Goal: Transaction & Acquisition: Purchase product/service

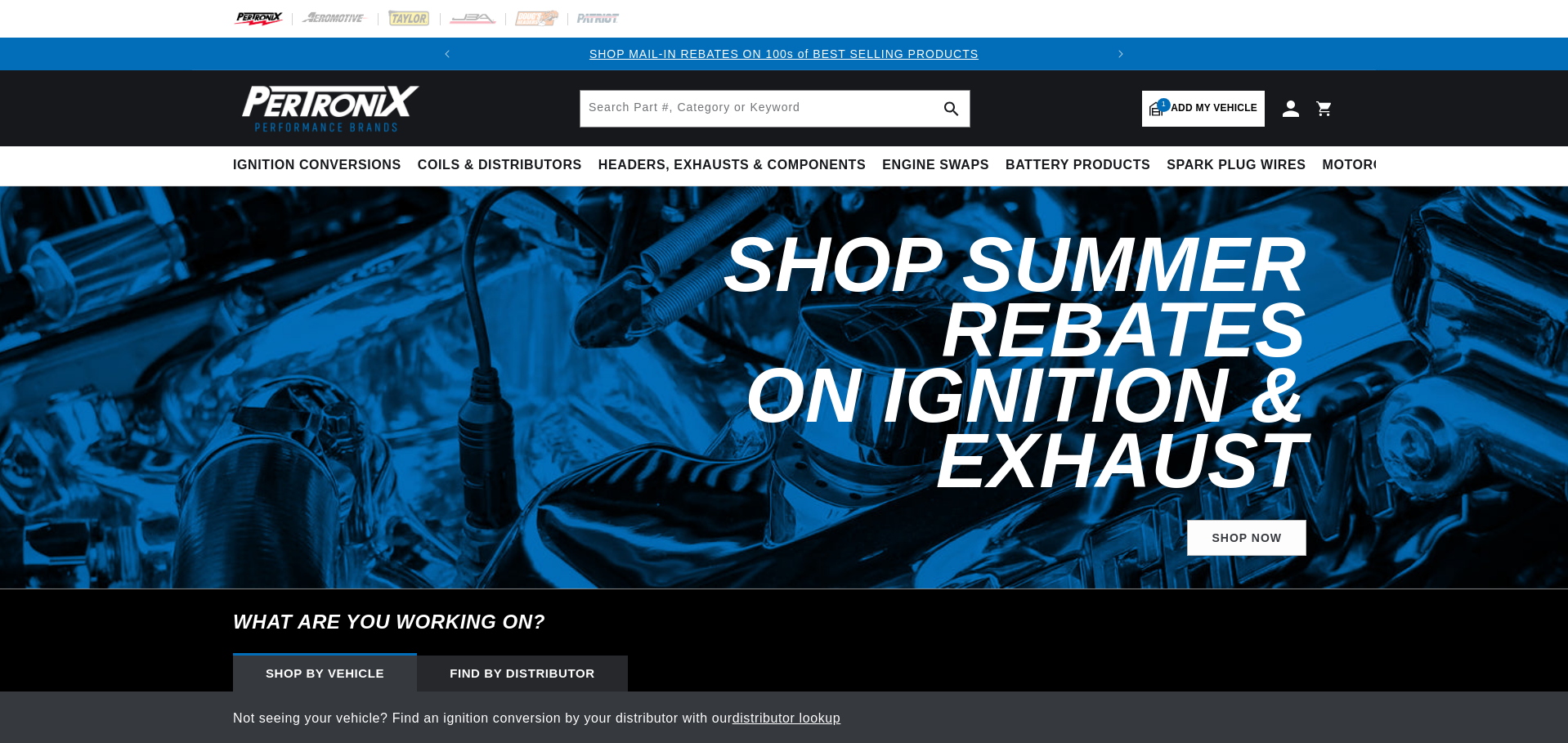
select select "1971"
select select "Chevrolet"
select select "El-Camino"
select select "350cid-5.7L"
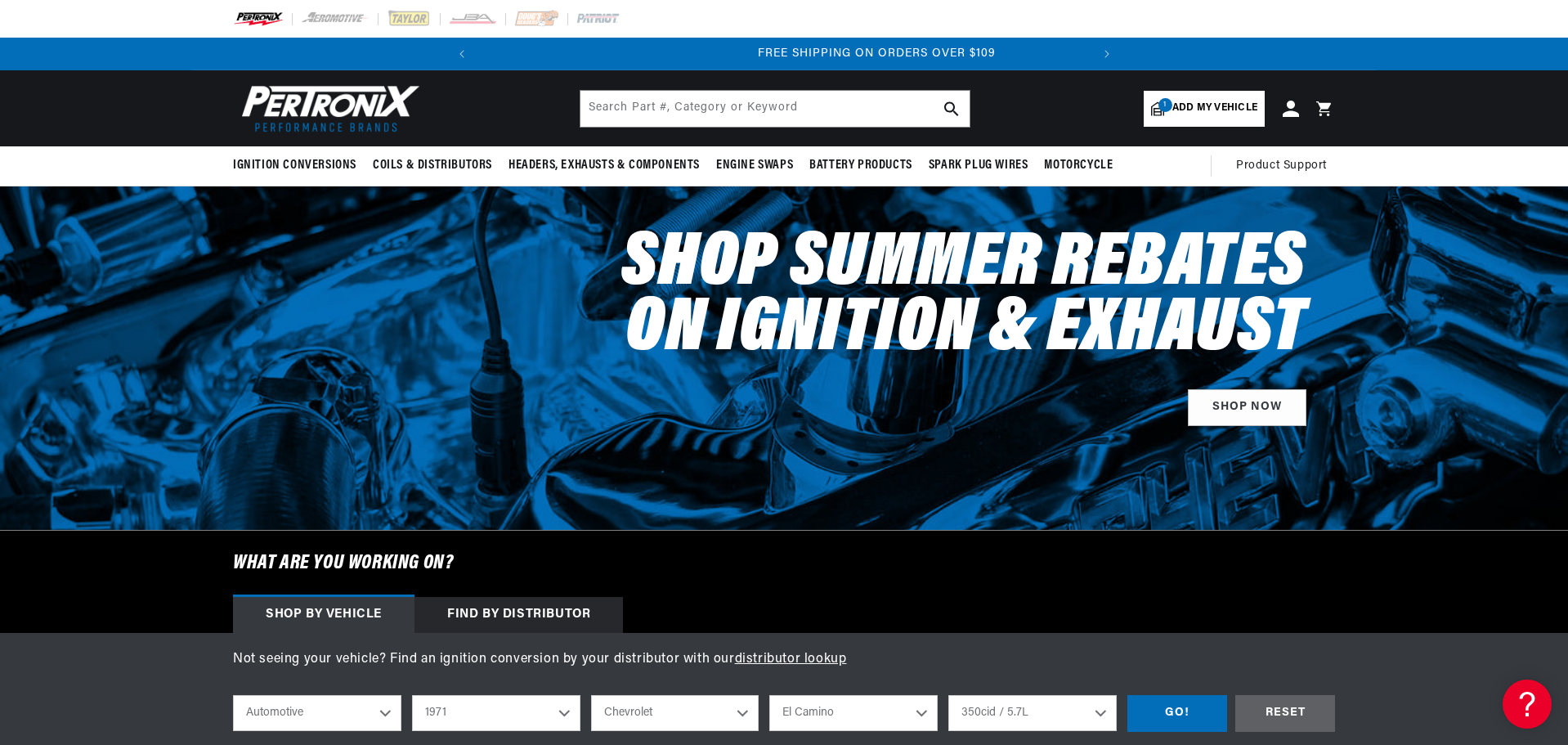
scroll to position [0, 611]
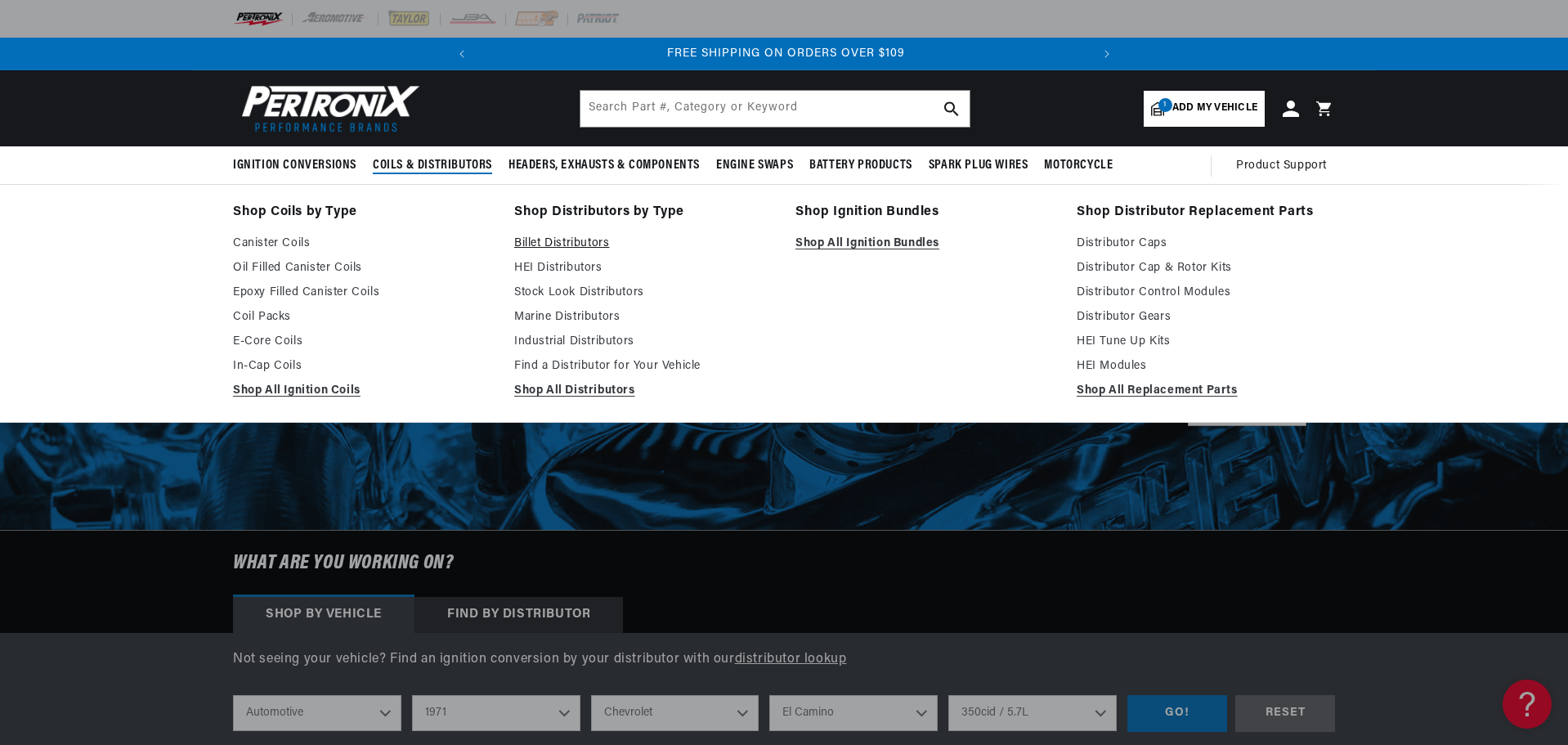
click at [563, 246] on link "Billet Distributors" at bounding box center [643, 244] width 258 height 20
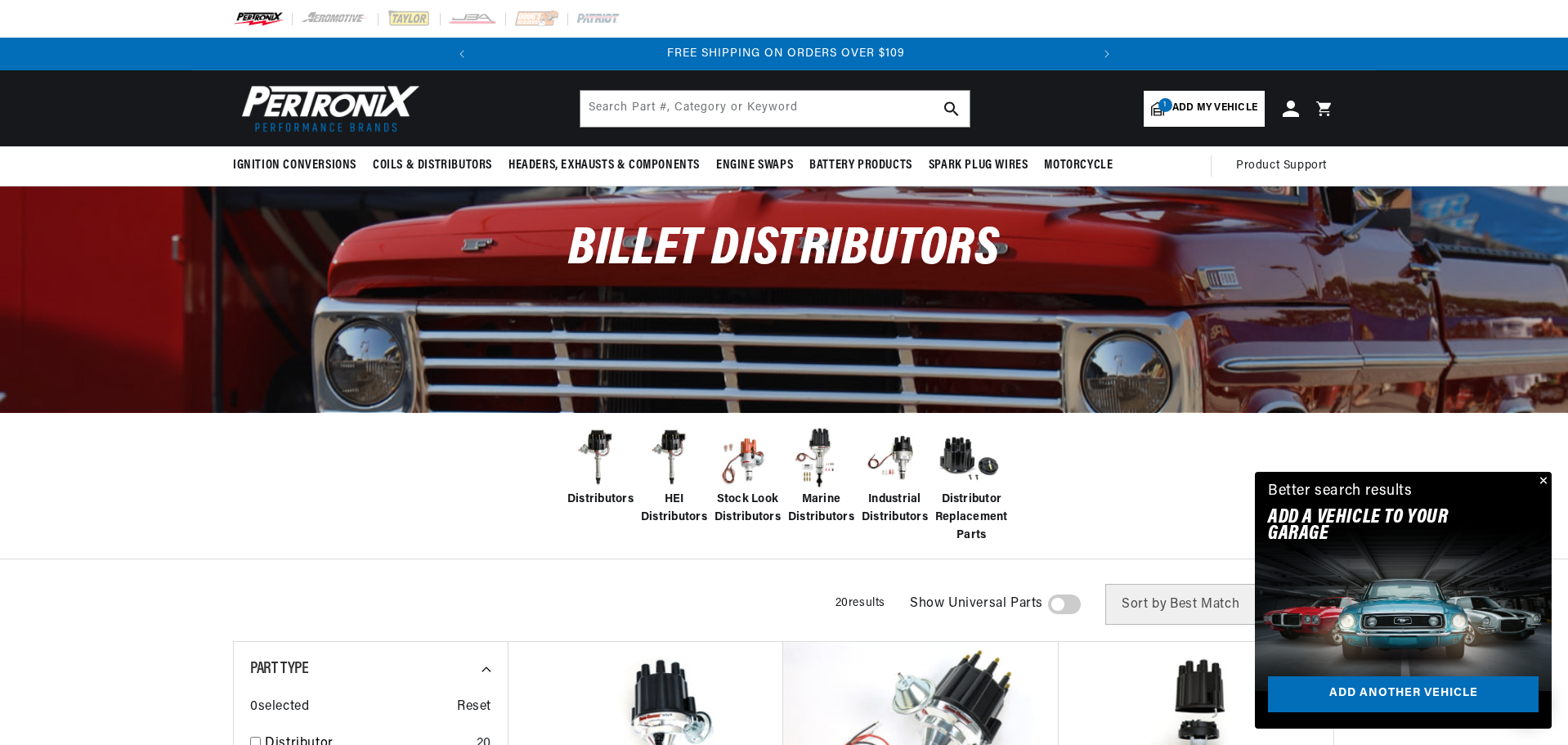
click at [1193, 102] on span "Add my vehicle" at bounding box center [1215, 108] width 85 height 16
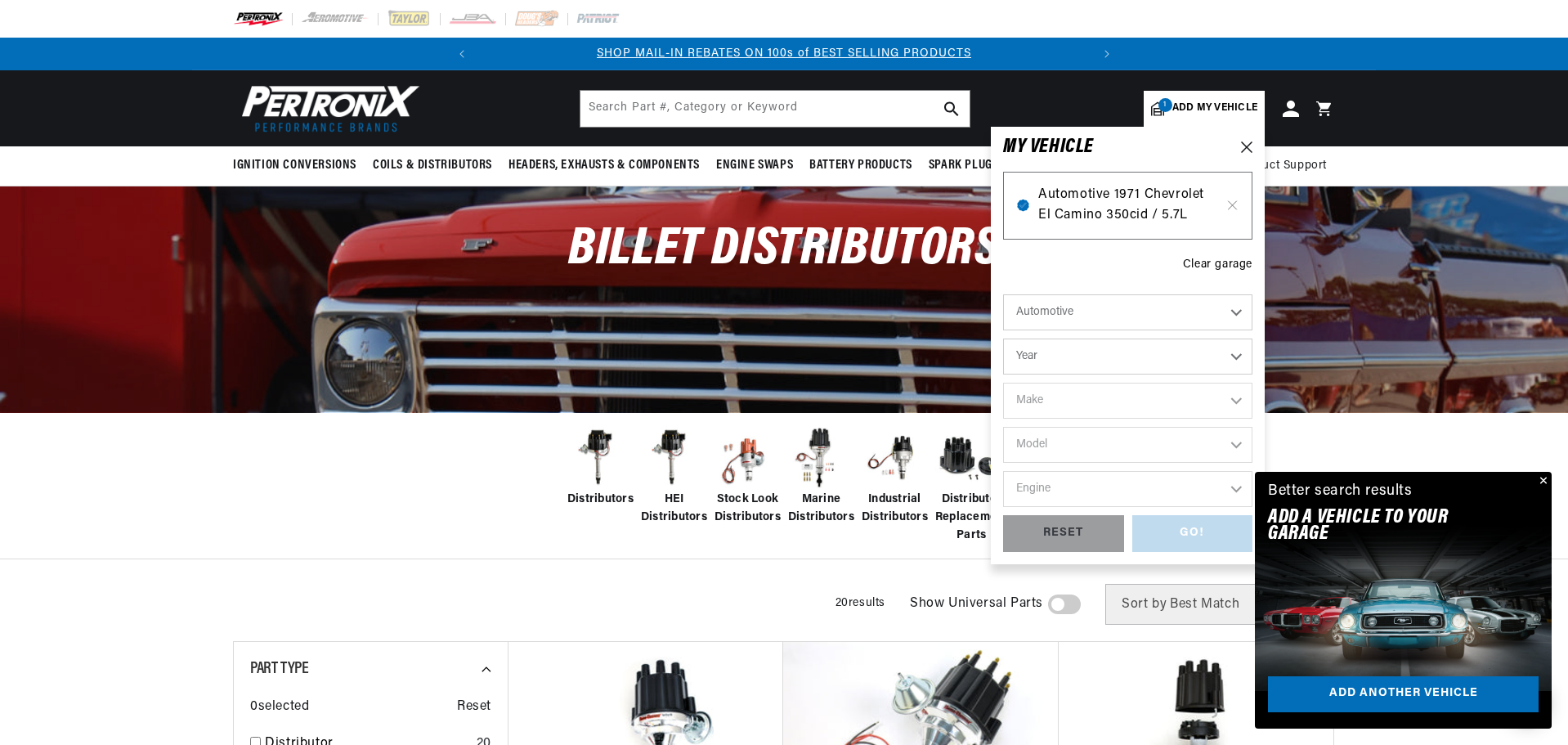
click at [1126, 210] on span "Automotive 1971 Chevrolet El Camino 350cid / 5.7L" at bounding box center [1127, 205] width 179 height 42
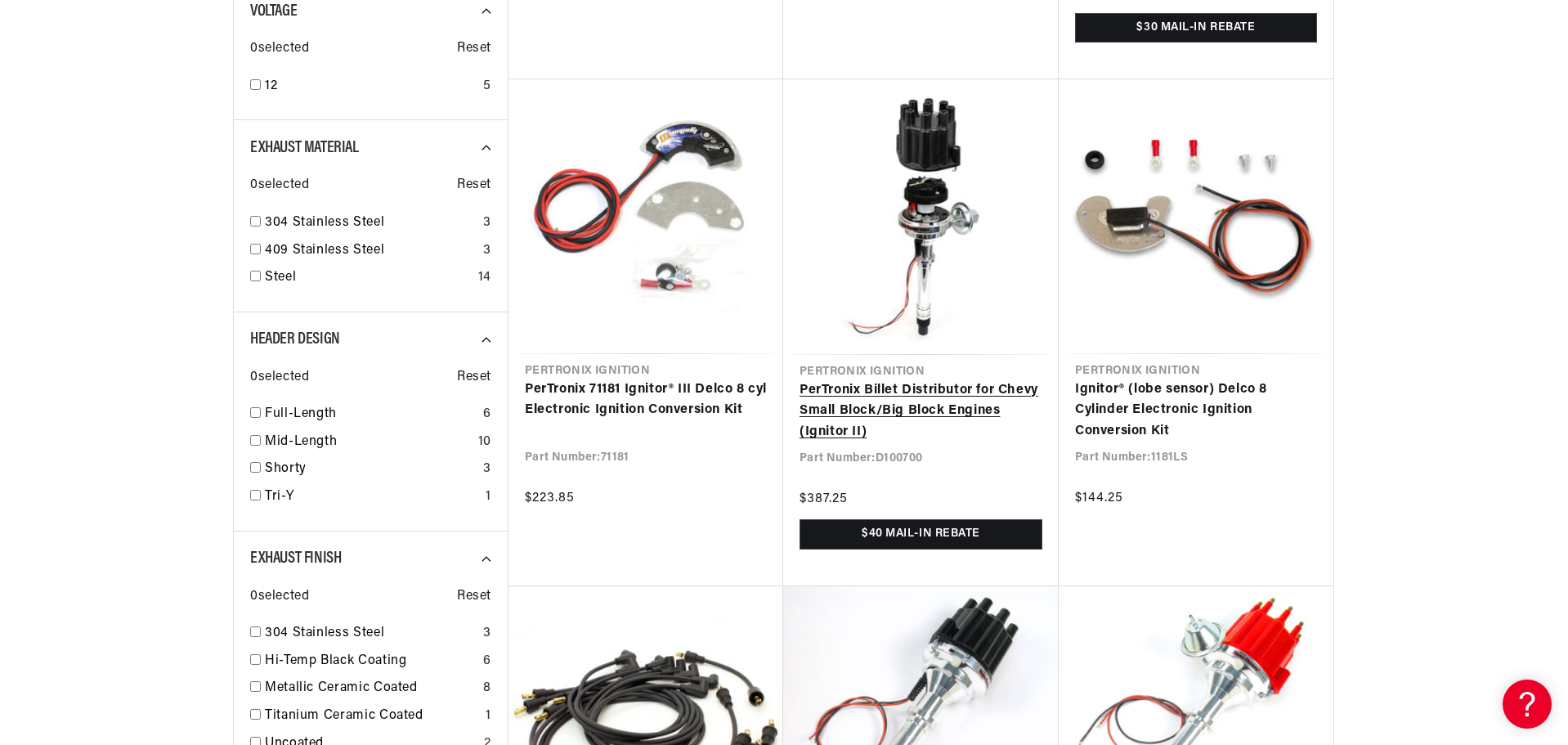
click at [960, 409] on link "PerTronix Billet Distributor for Chevy Small Block/Big Block Engines (Ignitor I…" at bounding box center [920, 411] width 243 height 63
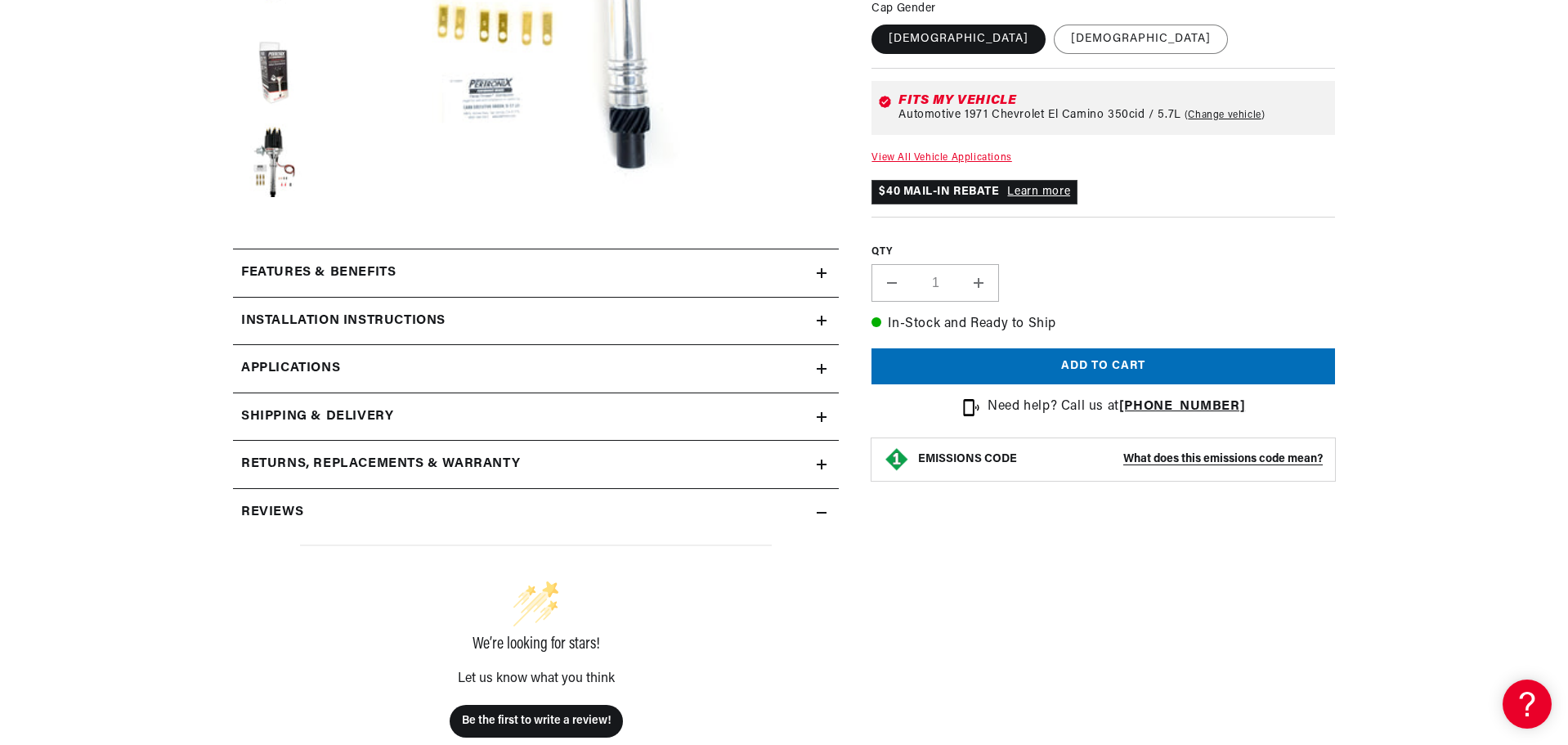
click at [827, 274] on summary "Features & Benefits" at bounding box center [536, 273] width 606 height 47
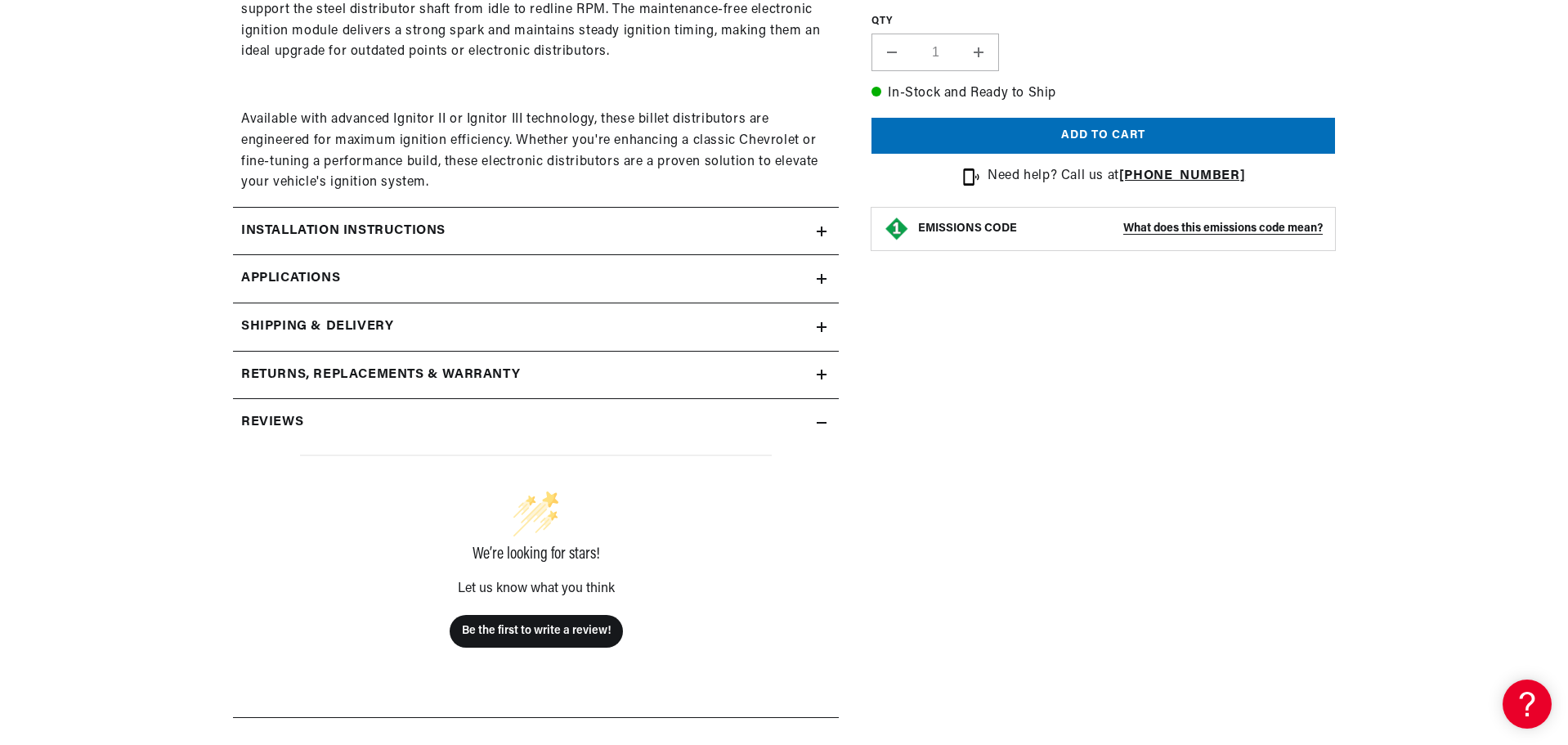
scroll to position [0, 611]
click at [820, 237] on summary "Installation instructions" at bounding box center [536, 232] width 606 height 47
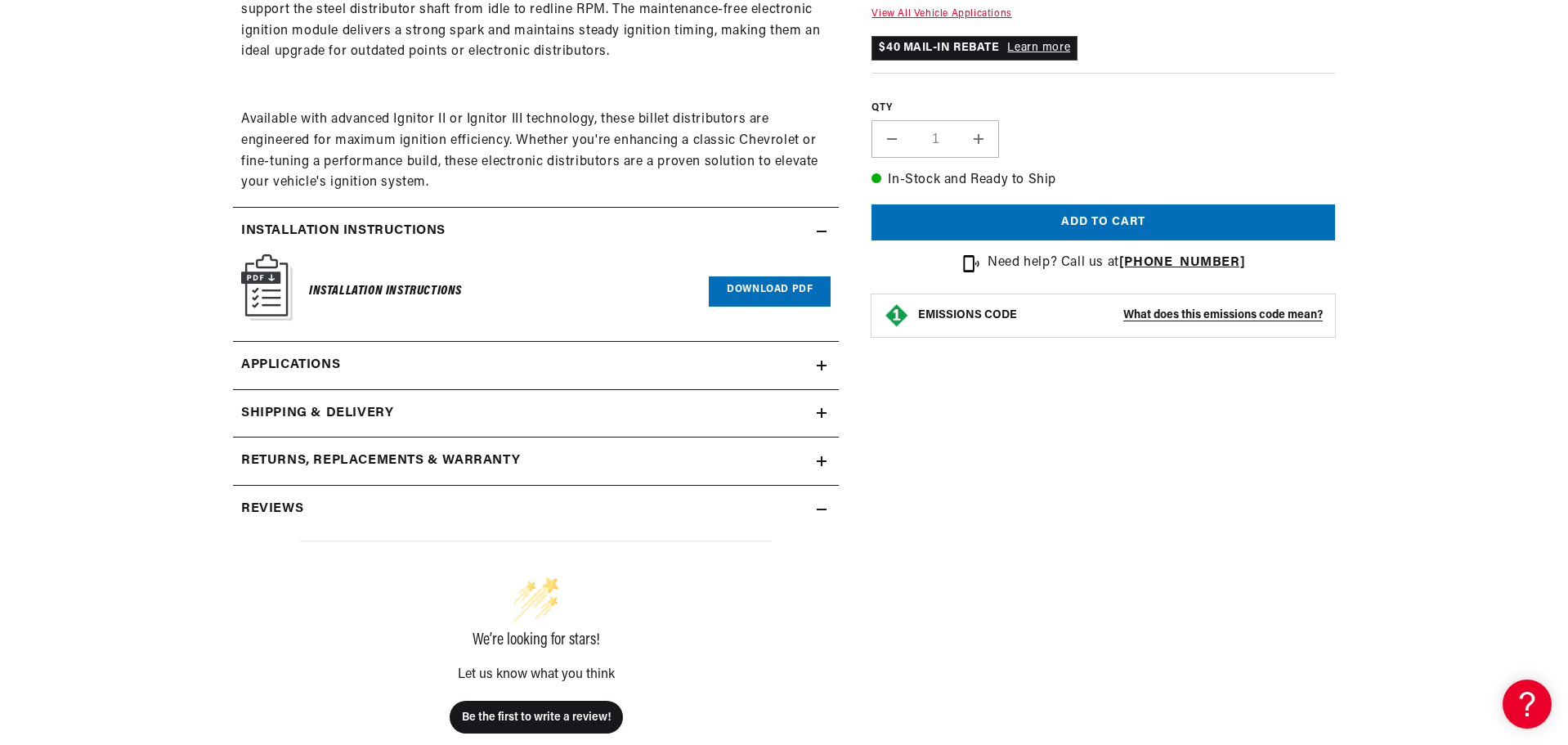
click at [775, 289] on link "Download PDF" at bounding box center [770, 291] width 122 height 30
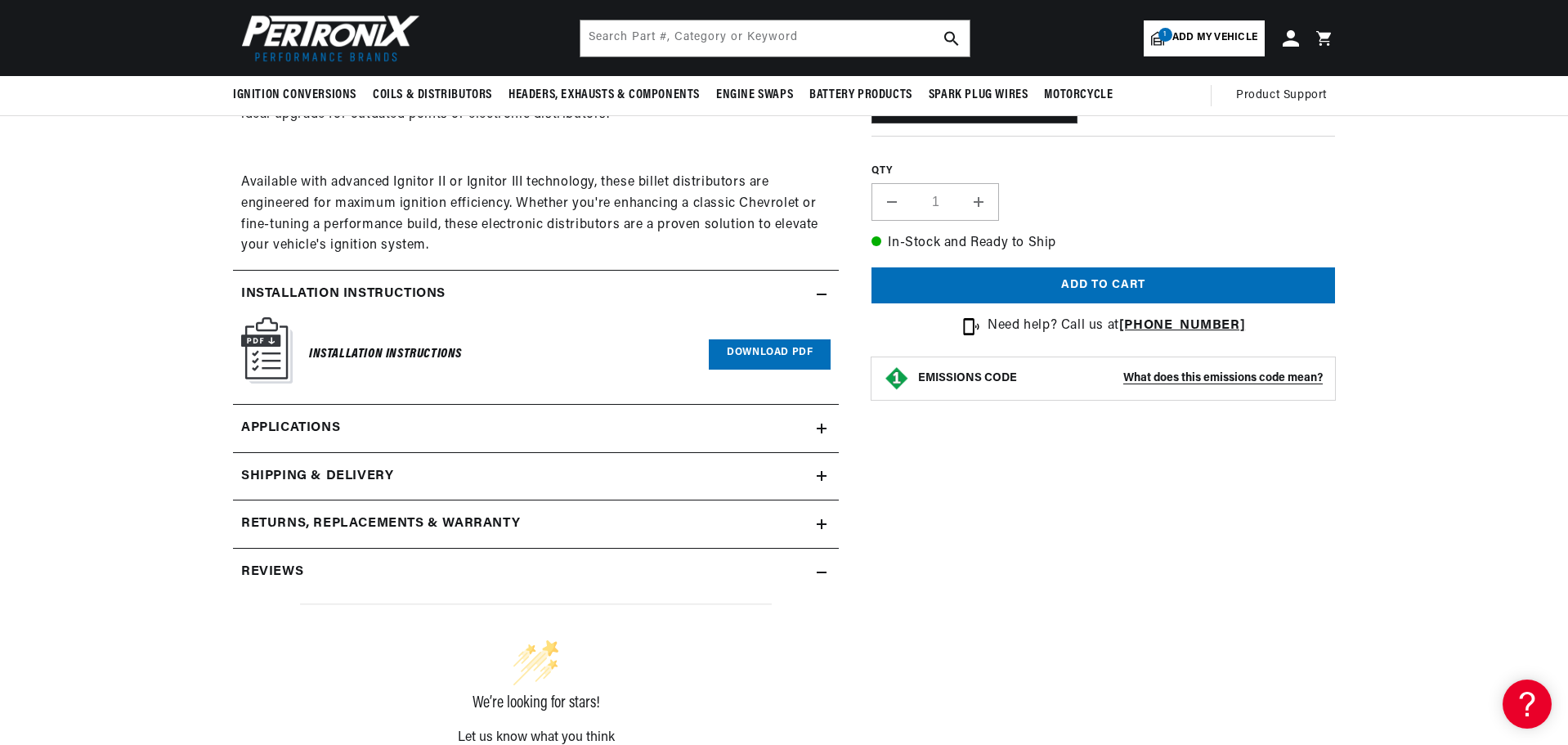
scroll to position [1553, 0]
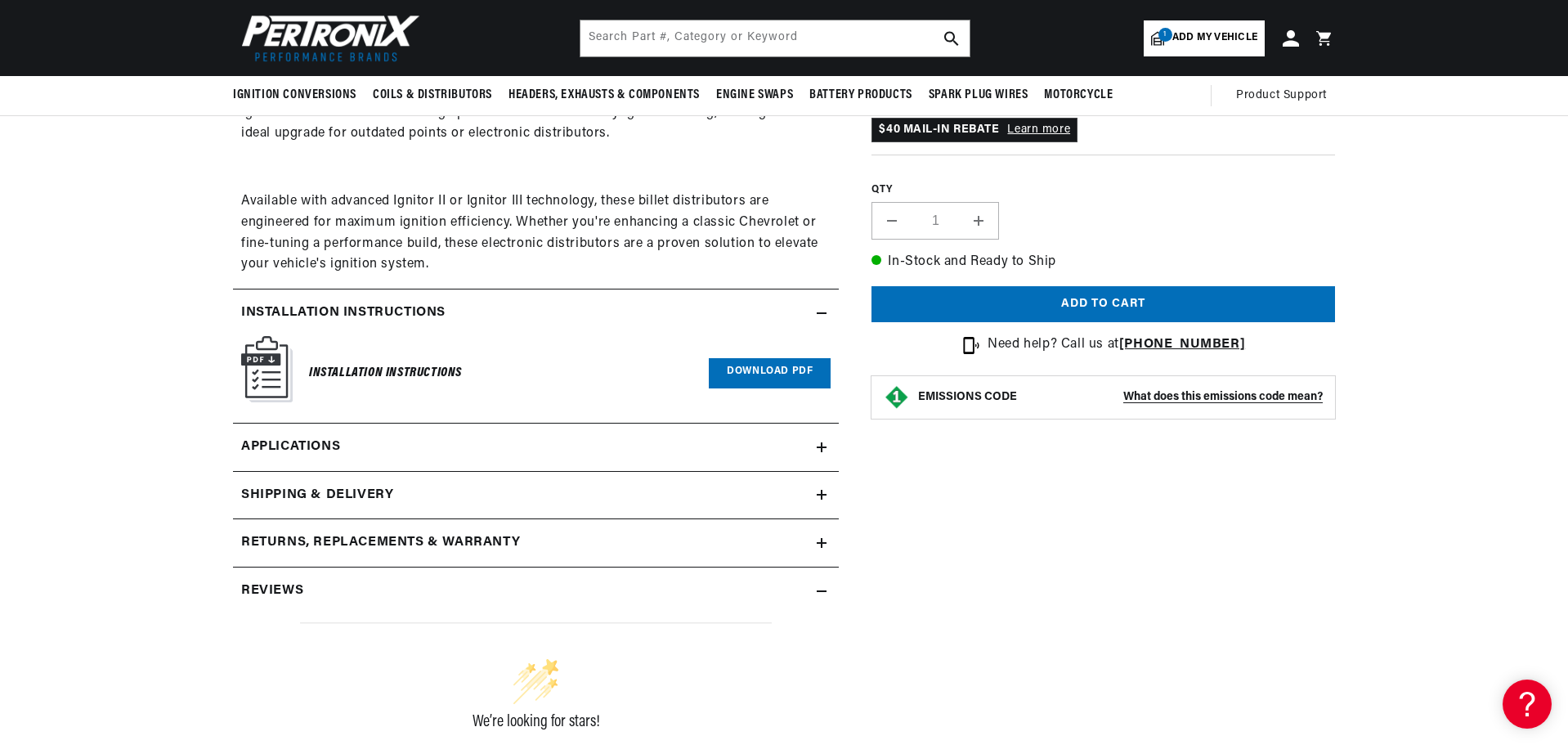
click at [816, 444] on icon at bounding box center [821, 447] width 10 height 10
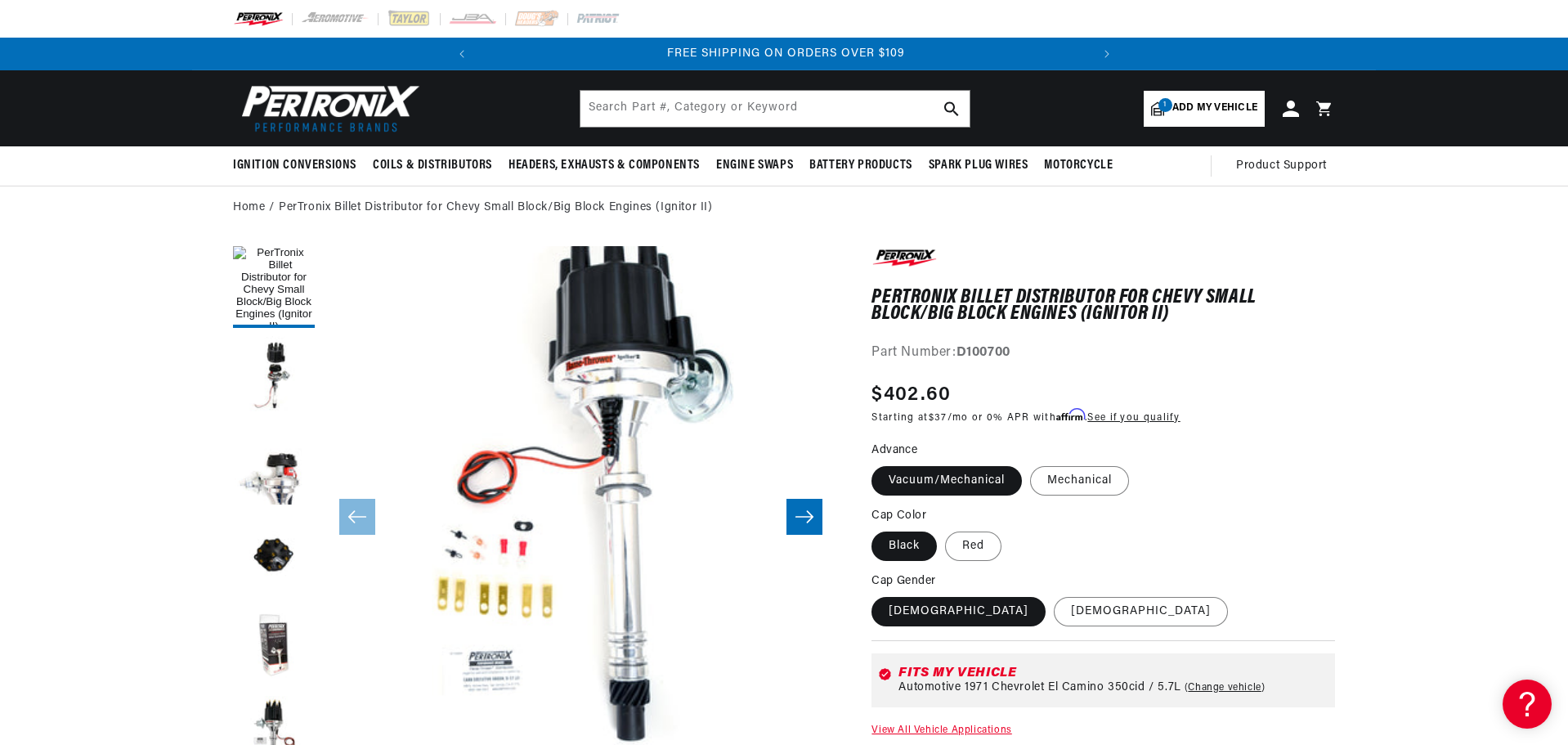
click at [1204, 106] on span "Add my vehicle" at bounding box center [1215, 108] width 85 height 16
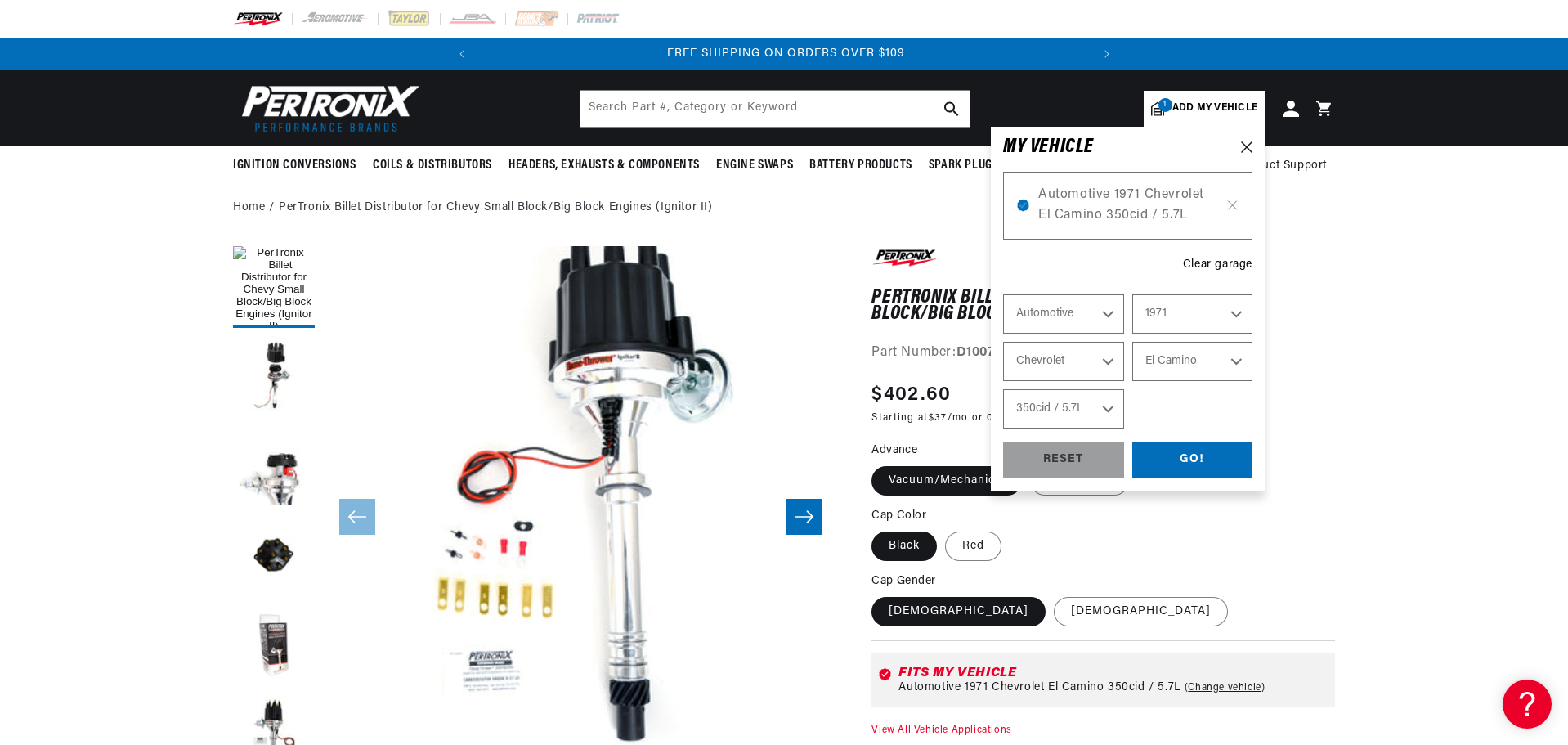
select select "Year"
select select "Make"
select select "Model"
select select "Engine"
click at [1195, 309] on select "Year 2022 2021 2020 2019 2018 2017 2016 2015 2014 2013 2012 2011 2010 2009 2008…" at bounding box center [1193, 314] width 121 height 39
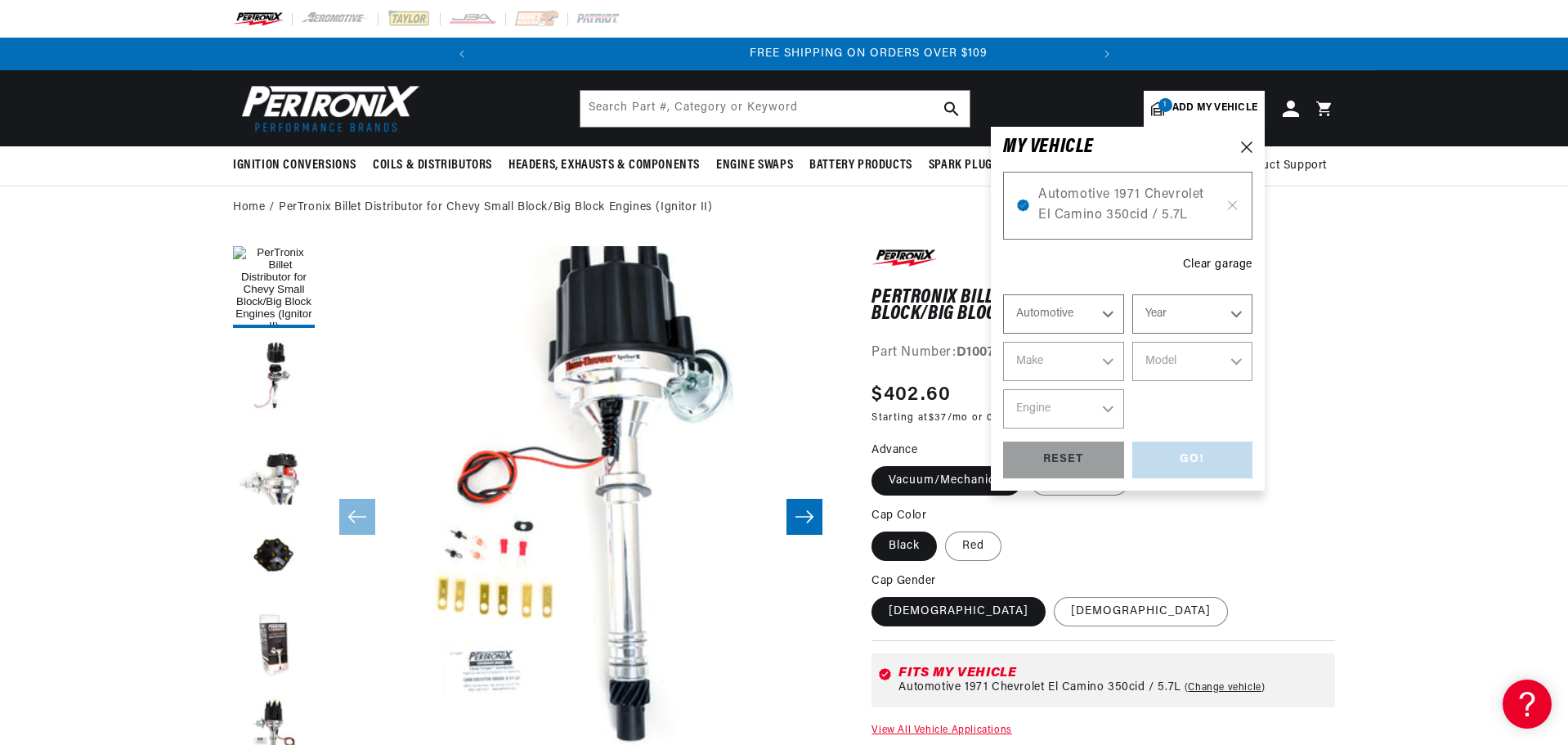
scroll to position [0, 291]
select select "1982"
click at [1132, 294] on select "Year 2022 2021 2020 2019 2018 2017 2016 2015 2014 2013 2012 2011 2010 2009 2008…" at bounding box center [1193, 314] width 121 height 39
select select "1982"
click at [1048, 364] on select "Make American Motors Avanti Buick Cadillac Checker Chevrolet Chrysler Dodge For…" at bounding box center [1064, 361] width 121 height 39
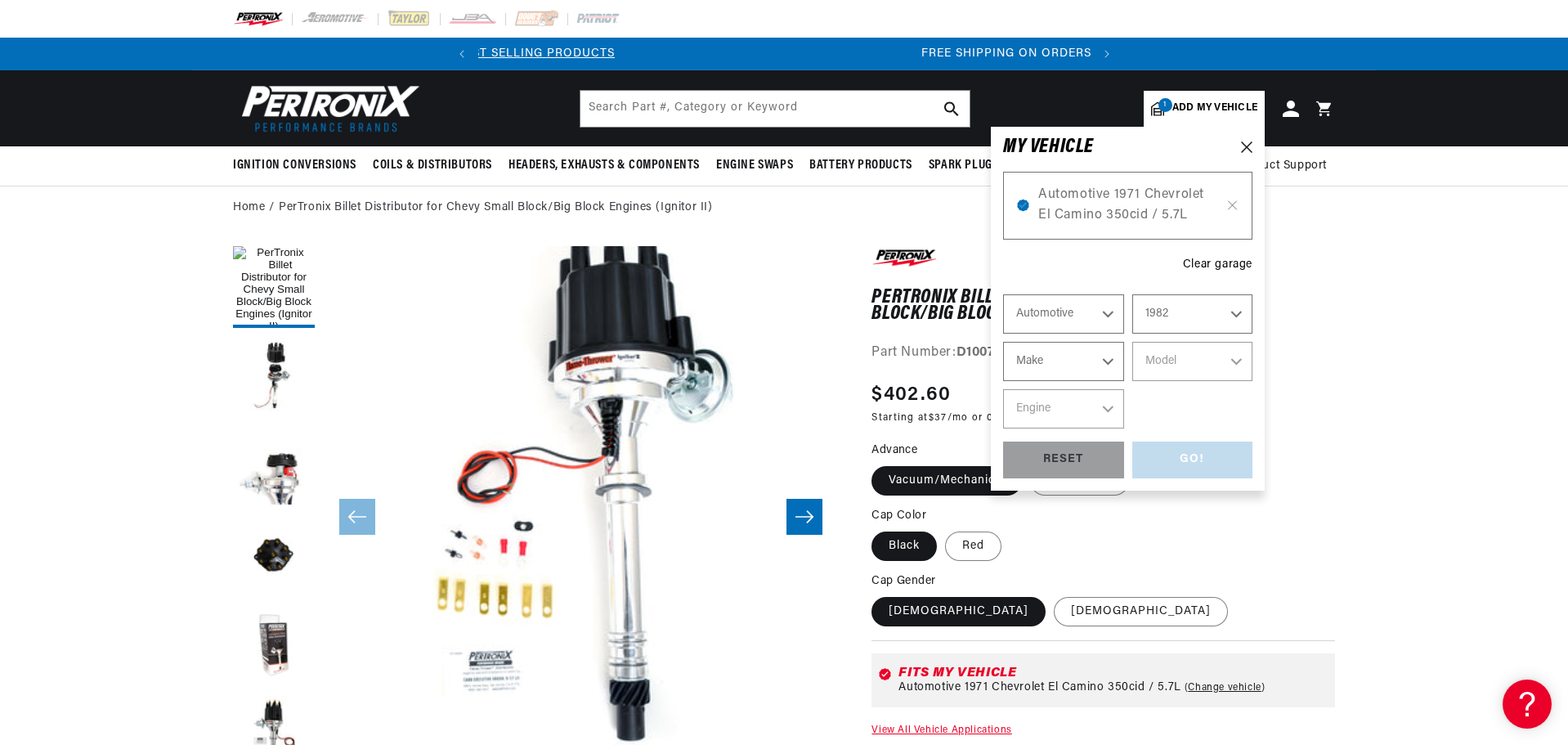
scroll to position [0, 611]
select select "Chevrolet"
click at [1003, 341] on select "Make American Motors Avanti Buick Cadillac Checker Chevrolet Chrysler Dodge For…" at bounding box center [1064, 361] width 121 height 39
select select "Chevrolet"
click at [1200, 363] on select "Model B60 C10 C10 Suburban C15 C20 C20 Suburban C30 C60 C70 Camaro Caprice Cele…" at bounding box center [1193, 361] width 121 height 39
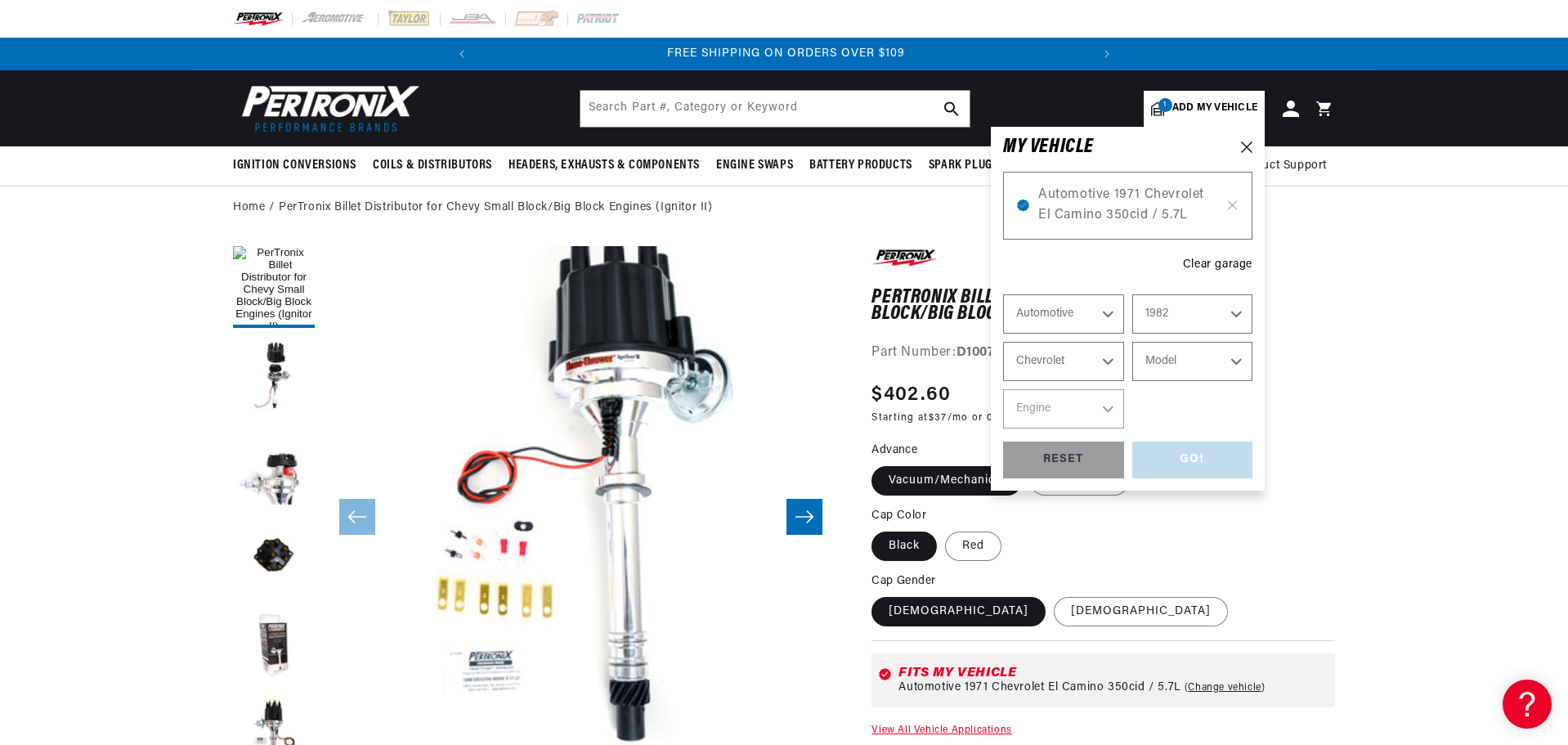
select select "Caprice"
click at [1132, 341] on select "Model B60 C10 C10 Suburban C15 C20 C20 Suburban C30 C60 C70 Camaro Caprice Cele…" at bounding box center [1193, 361] width 121 height 39
select select "Caprice"
click at [1056, 411] on select "Engine 4.3L 4.4L 5.0L 5.7L 6.6L 7.4L" at bounding box center [1064, 409] width 121 height 39
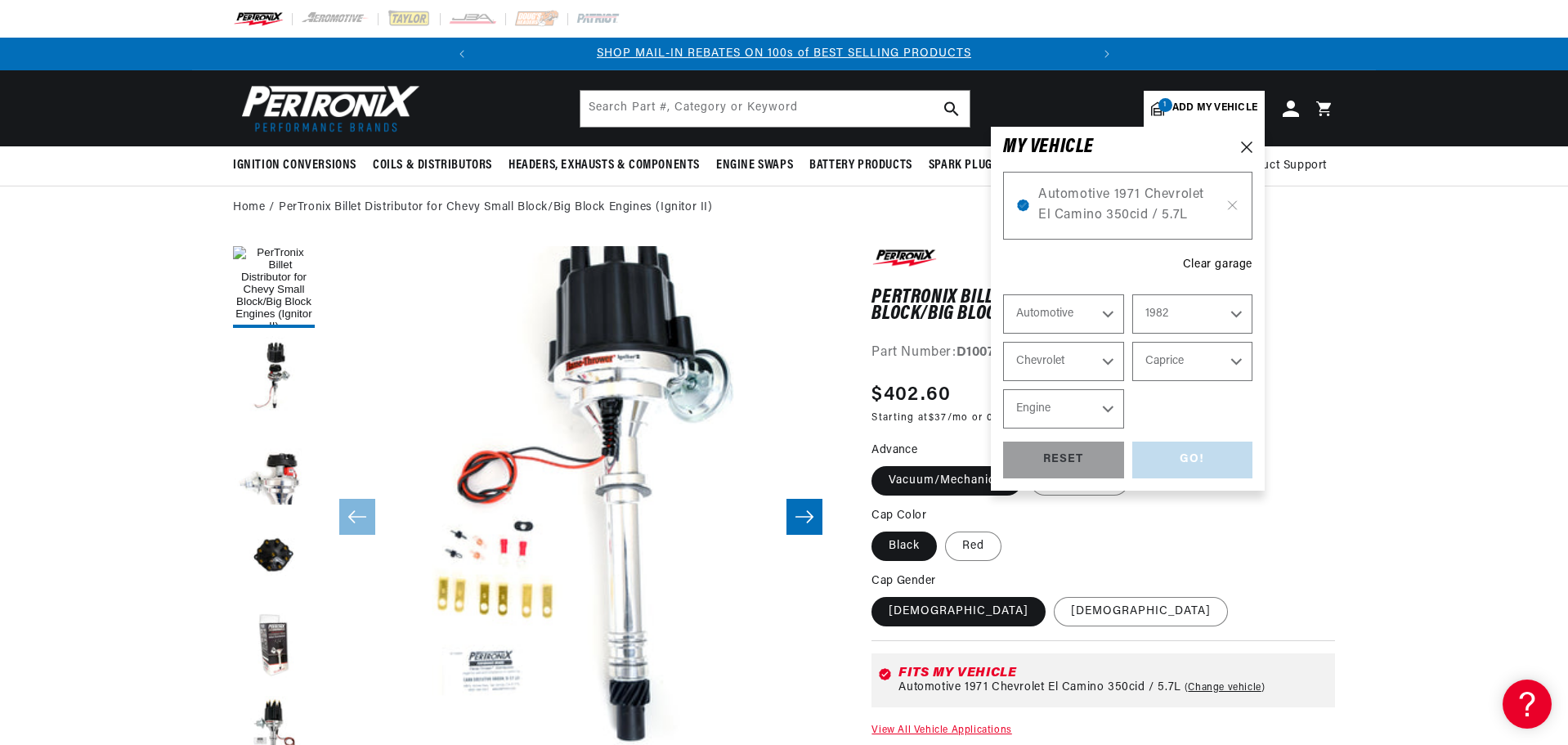
select select "5.7L"
click at [1003, 389] on select "Engine 4.3L 4.4L 5.0L 5.7L 6.6L 7.4L" at bounding box center [1064, 409] width 121 height 39
select select "5.7L"
click at [1191, 454] on div "GO!" at bounding box center [1193, 459] width 121 height 37
select select "1971"
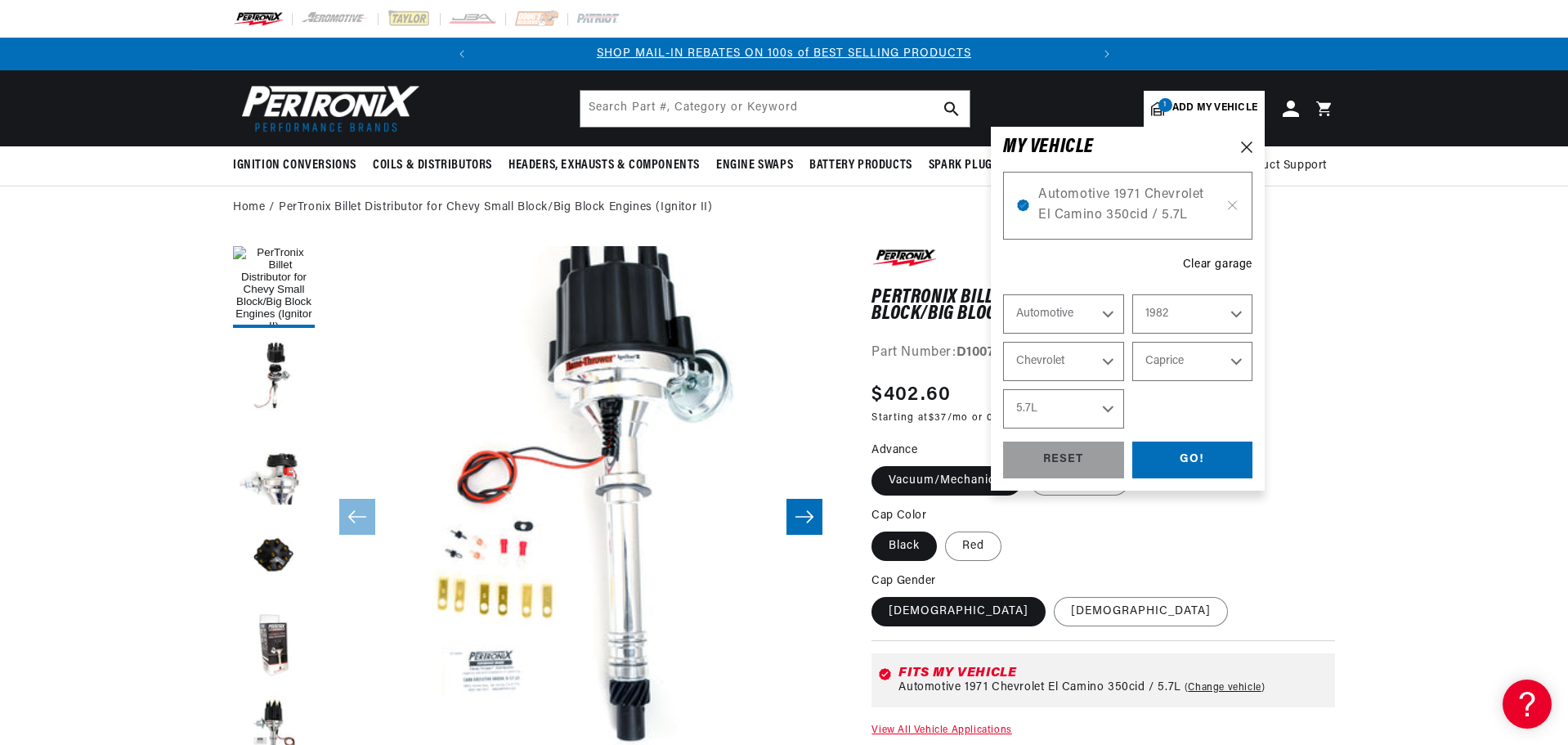
select select "Chevrolet"
select select "El-Camino"
select select "350cid-5.7L"
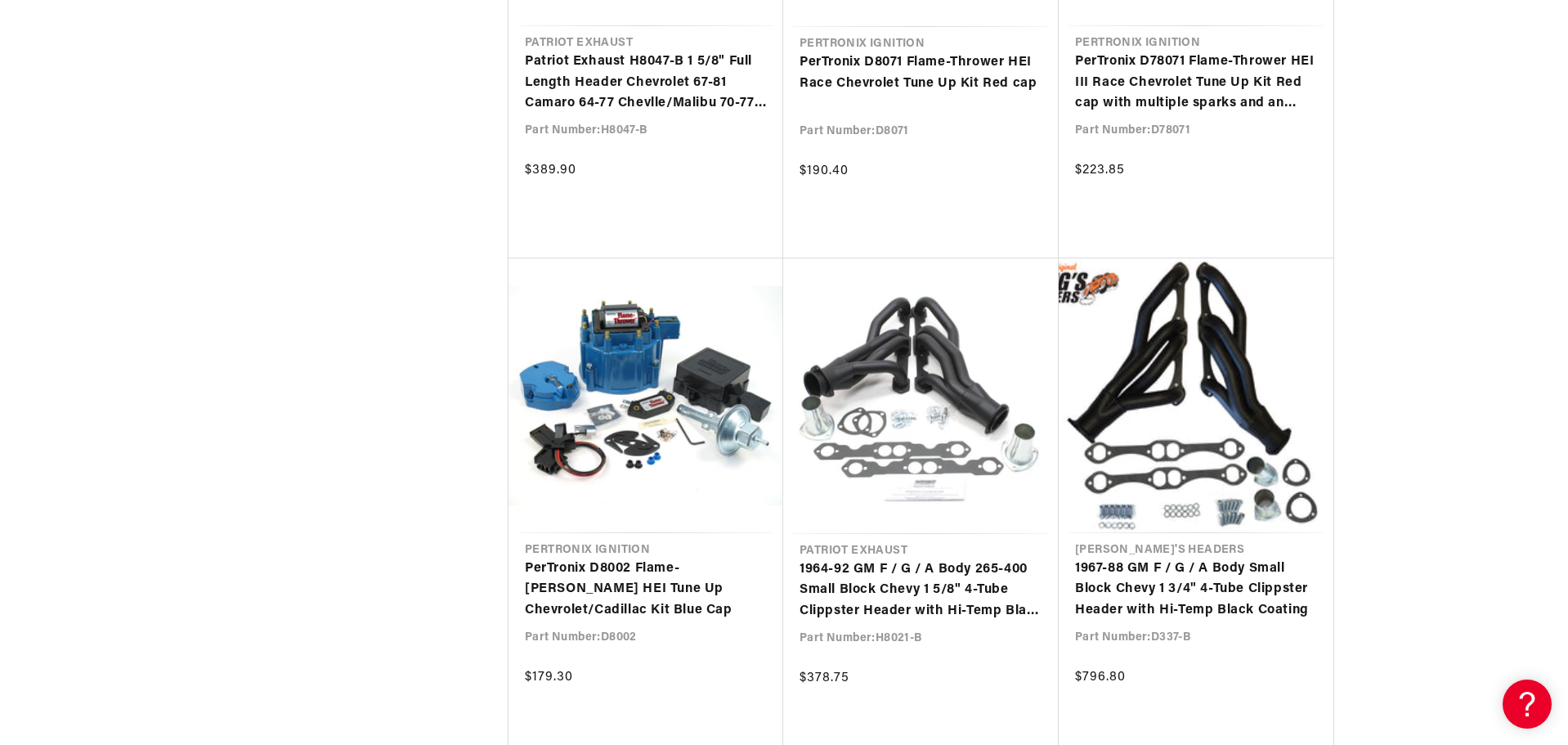
scroll to position [0, 279]
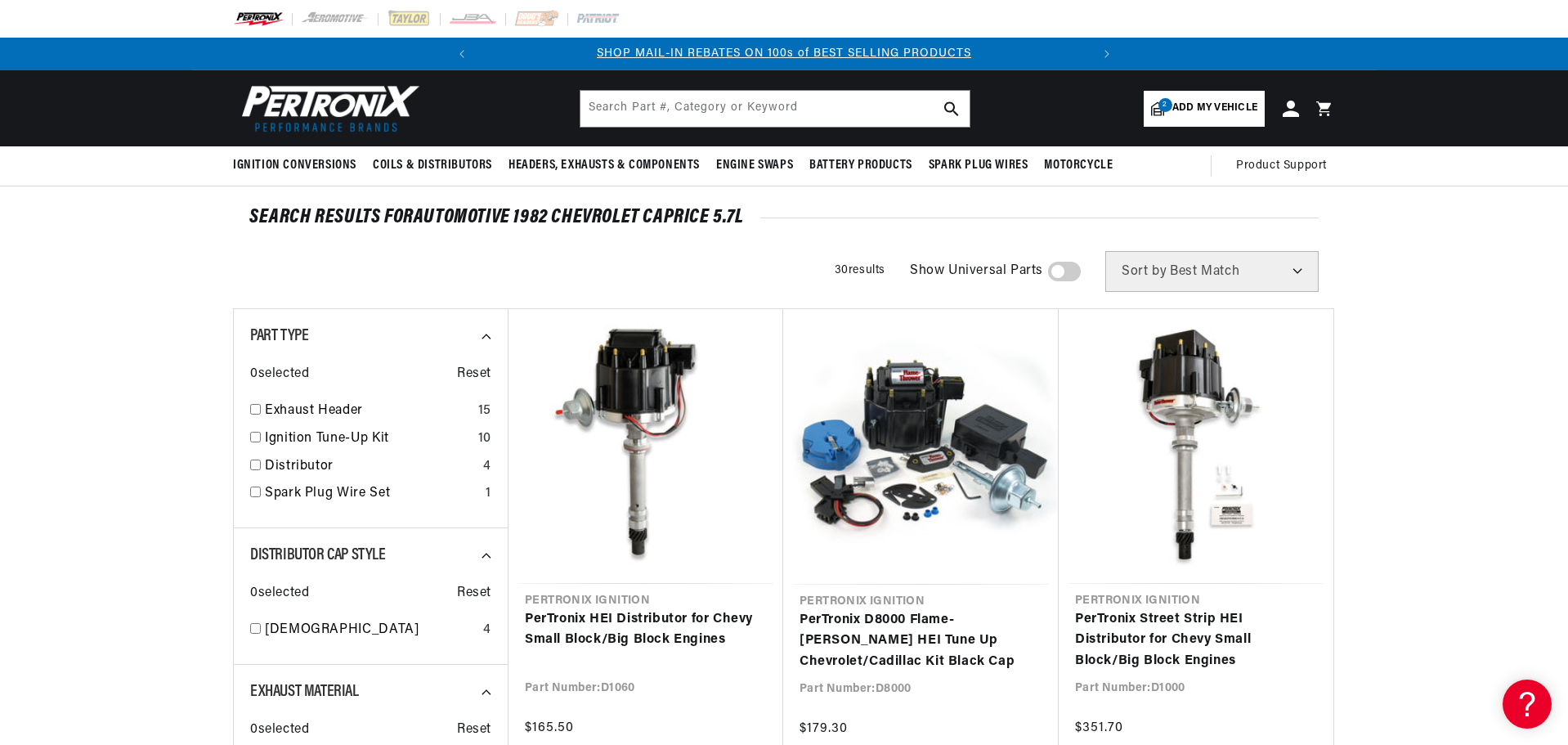
click at [1189, 106] on span "Add my vehicle" at bounding box center [1215, 108] width 85 height 16
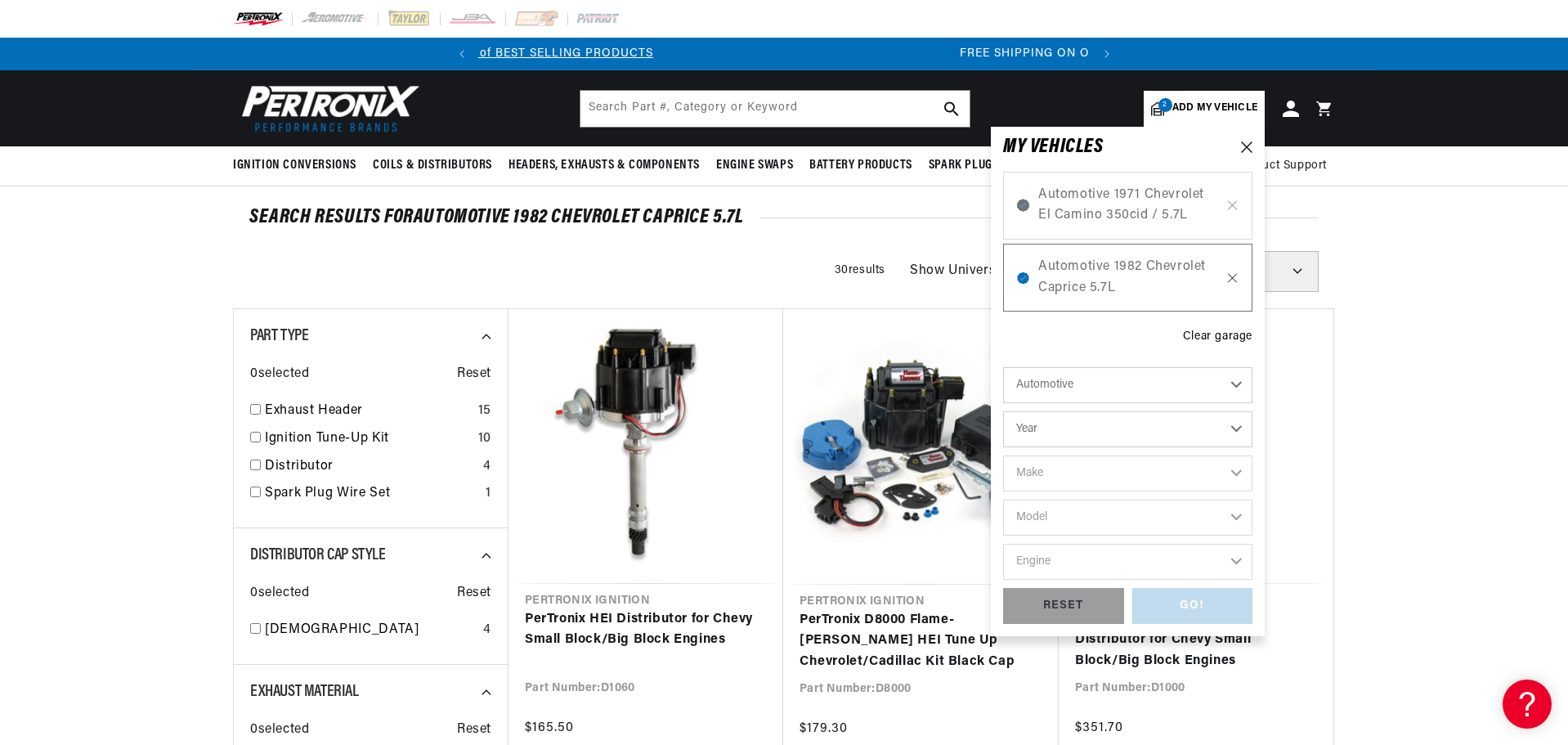
click at [1235, 278] on icon at bounding box center [1232, 278] width 14 height 13
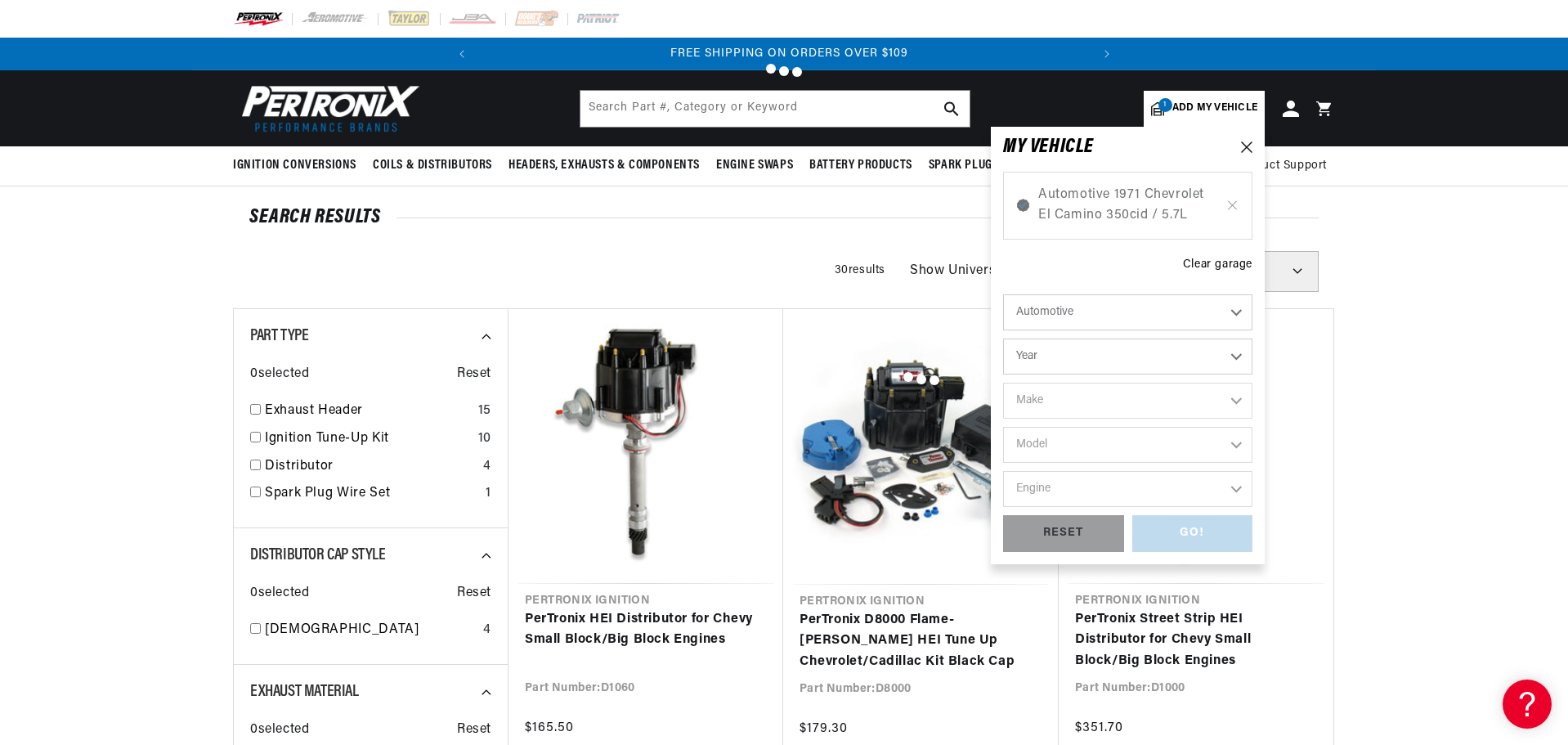
scroll to position [0, 611]
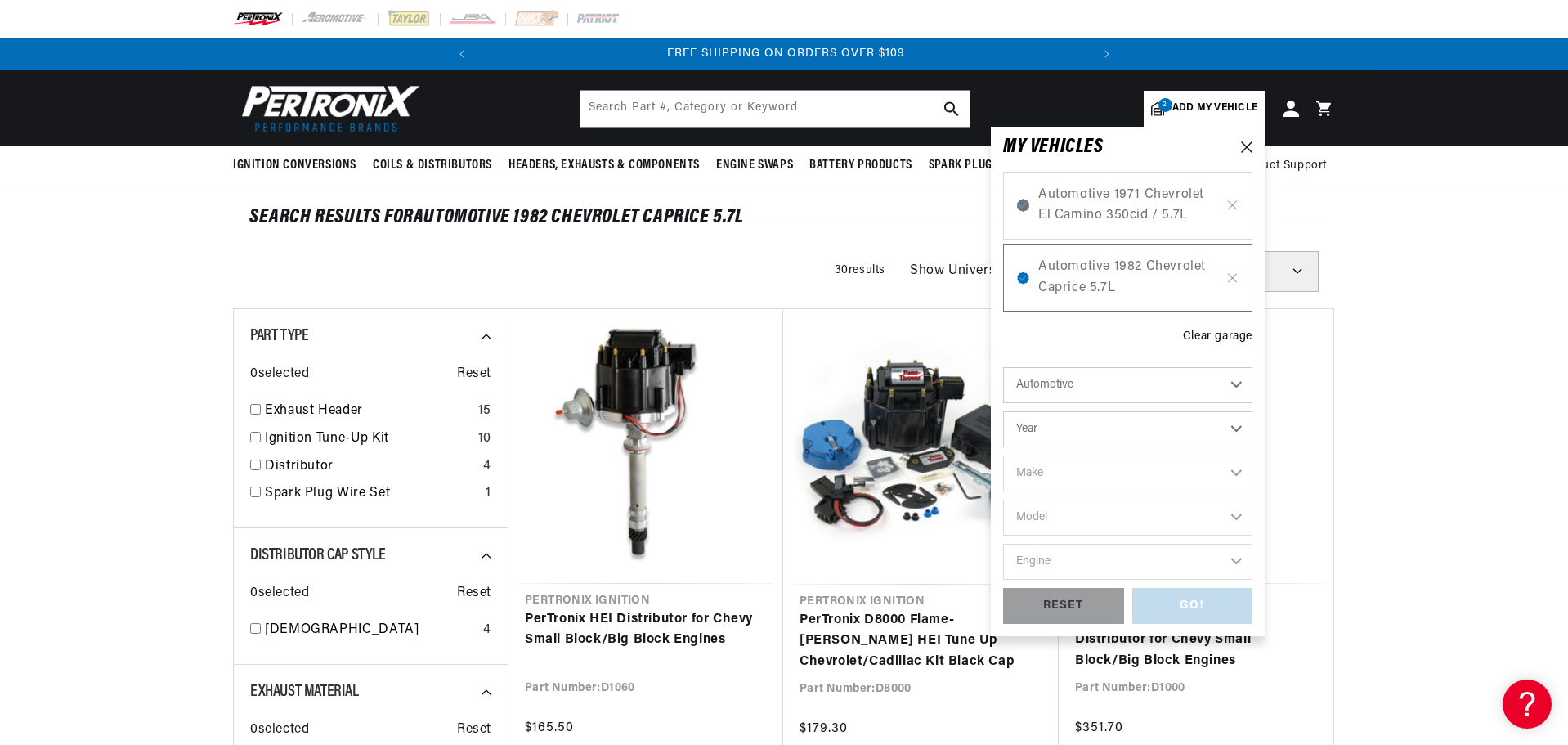
click at [1096, 427] on select "Year 2022 2021 2020 2019 2018 2017 2016 2015 2014 2013 2012 2011 2010 2009 2008…" at bounding box center [1127, 429] width 250 height 36
select select "1978"
click at [1003, 411] on select "Year 2022 2021 2020 2019 2018 2017 2016 2015 2014 2013 2012 2011 2010 2009 2008…" at bounding box center [1127, 429] width 250 height 36
select select "1978"
click at [1042, 468] on select "Make Alfa Romeo American Motors Audi Avanti BMW Buick Cadillac Checker Chevrole…" at bounding box center [1127, 473] width 250 height 36
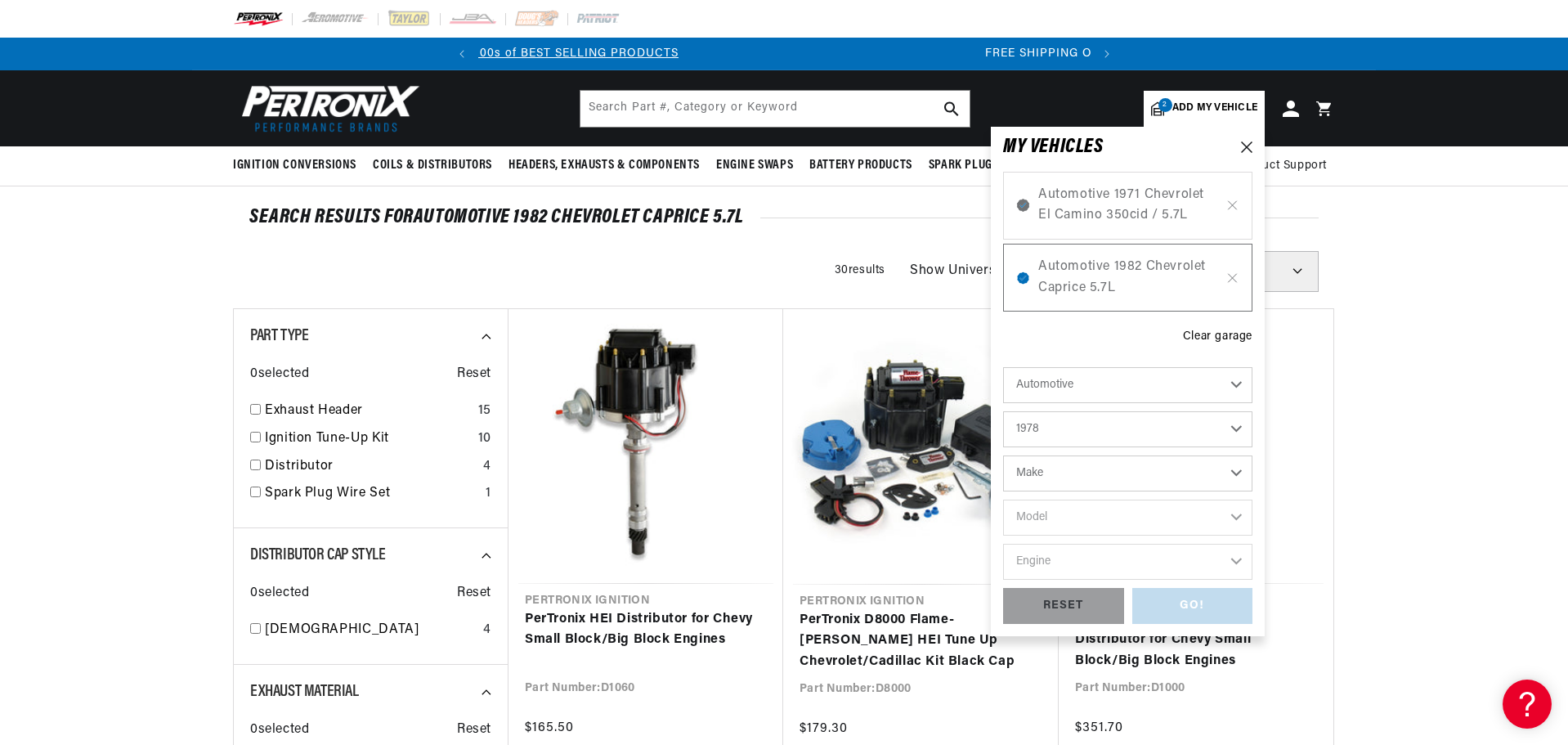
scroll to position [0, 0]
select select "Chevrolet"
click at [1003, 455] on select "Make Alfa Romeo American Motors Audi Avanti BMW Buick Cadillac Checker Chevrole…" at bounding box center [1127, 473] width 250 height 36
select select "Chevrolet"
click at [1058, 516] on select "Model C10 C10 Suburban C20 C20 Suburban C30 C50 Camaro Caprice Corvette El Cami…" at bounding box center [1127, 517] width 250 height 36
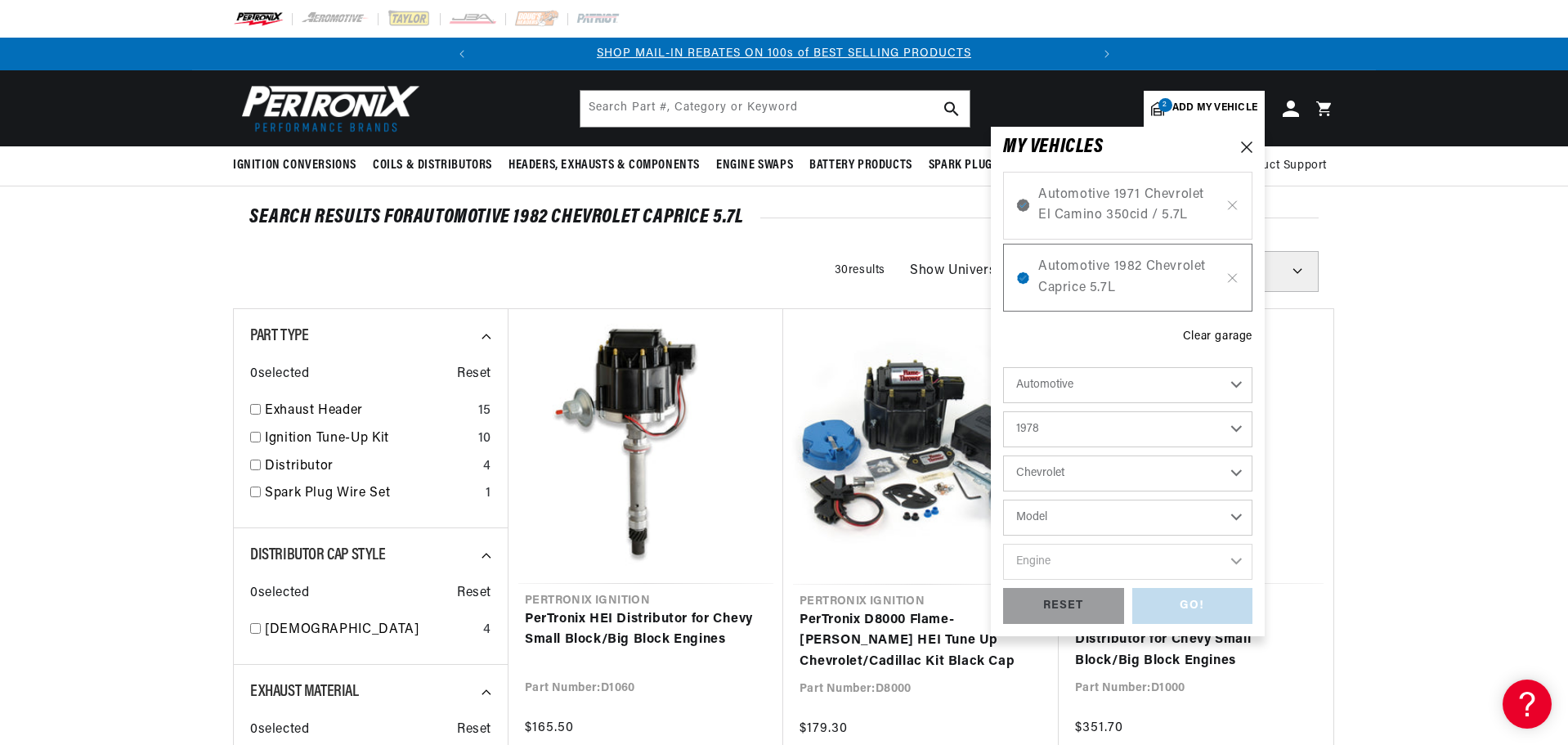
select select "Caprice"
click at [1003, 499] on select "Model C10 C10 Suburban C20 C20 Suburban C30 C50 Camaro Caprice Corvette El Cami…" at bounding box center [1127, 517] width 250 height 36
select select "Caprice"
click at [1056, 564] on select "Engine 4.3L 4.4L 5.0L 5.7L 6.6L 7.4L" at bounding box center [1127, 562] width 250 height 36
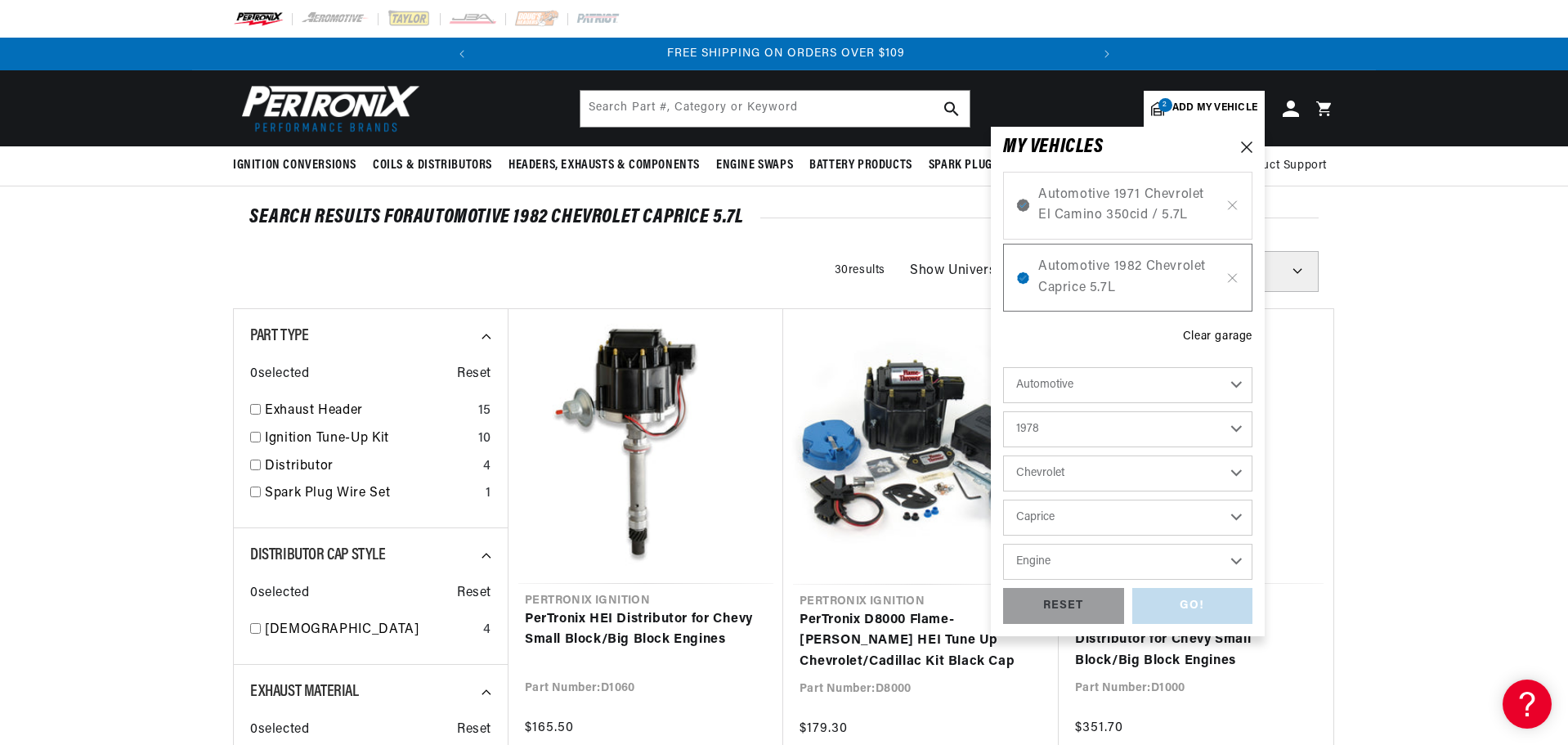
select select "5.7L"
click at [1003, 544] on select "Engine 4.3L 4.4L 5.0L 5.7L 6.6L 7.4L" at bounding box center [1127, 562] width 250 height 36
select select "5.7L"
click at [1190, 601] on div "GO!" at bounding box center [1193, 606] width 121 height 37
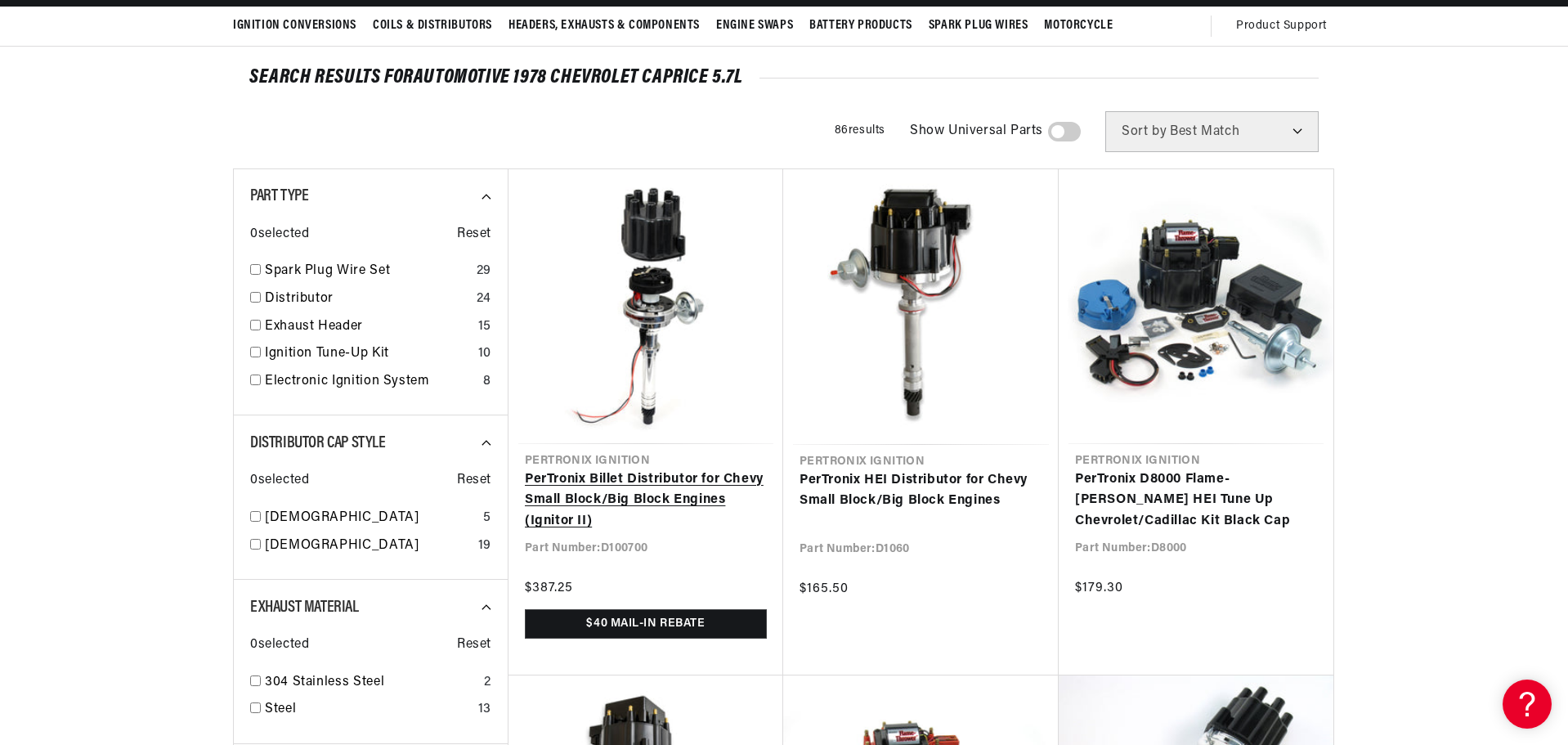
scroll to position [246, 0]
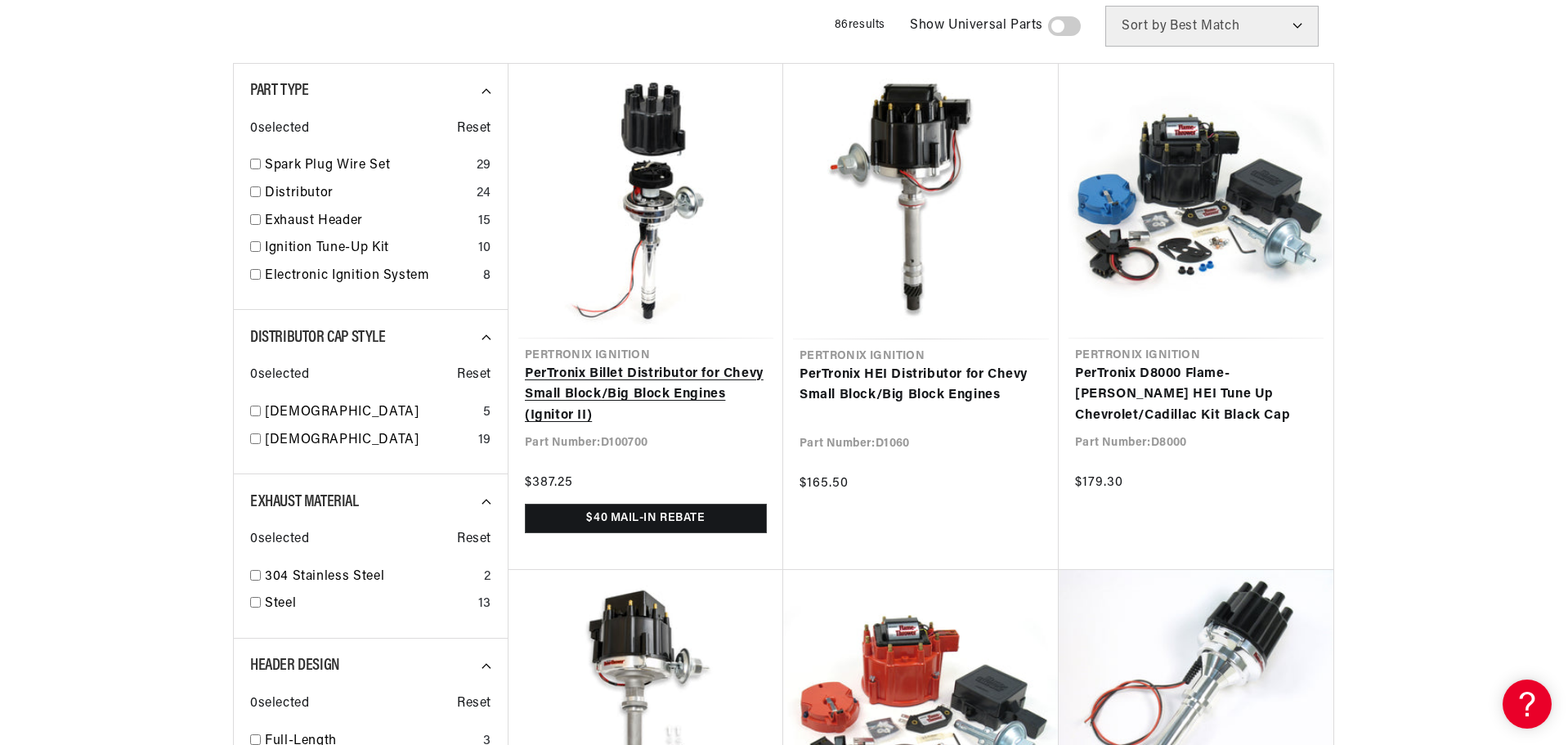
click at [668, 368] on link "PerTronix Billet Distributor for Chevy Small Block/Big Block Engines (Ignitor I…" at bounding box center [646, 395] width 242 height 63
